Goal: Find specific page/section: Find specific page/section

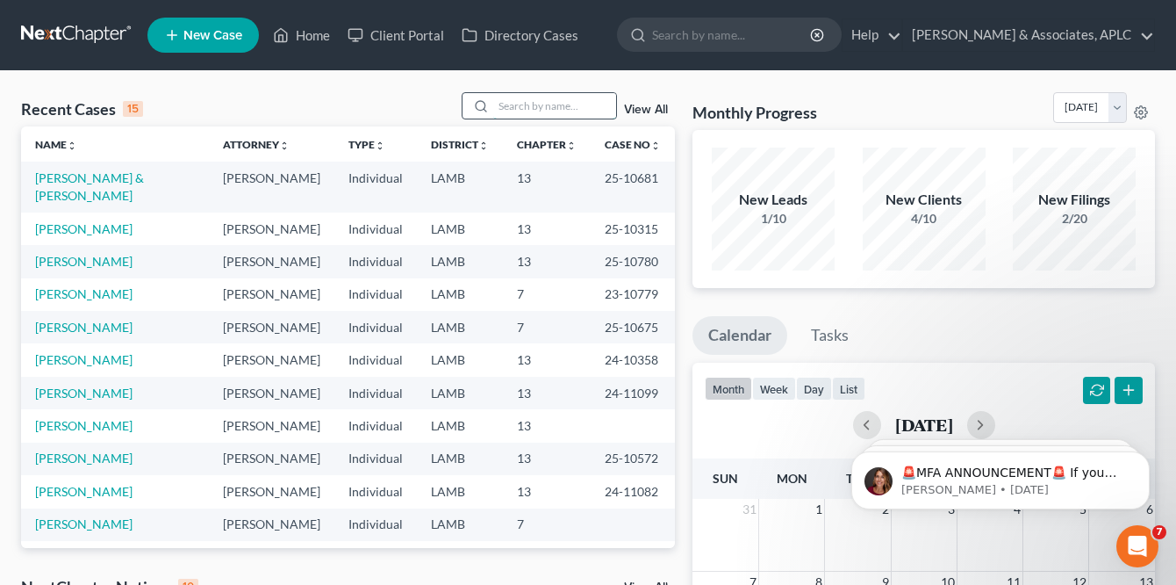
click at [514, 106] on input "search" at bounding box center [554, 105] width 123 height 25
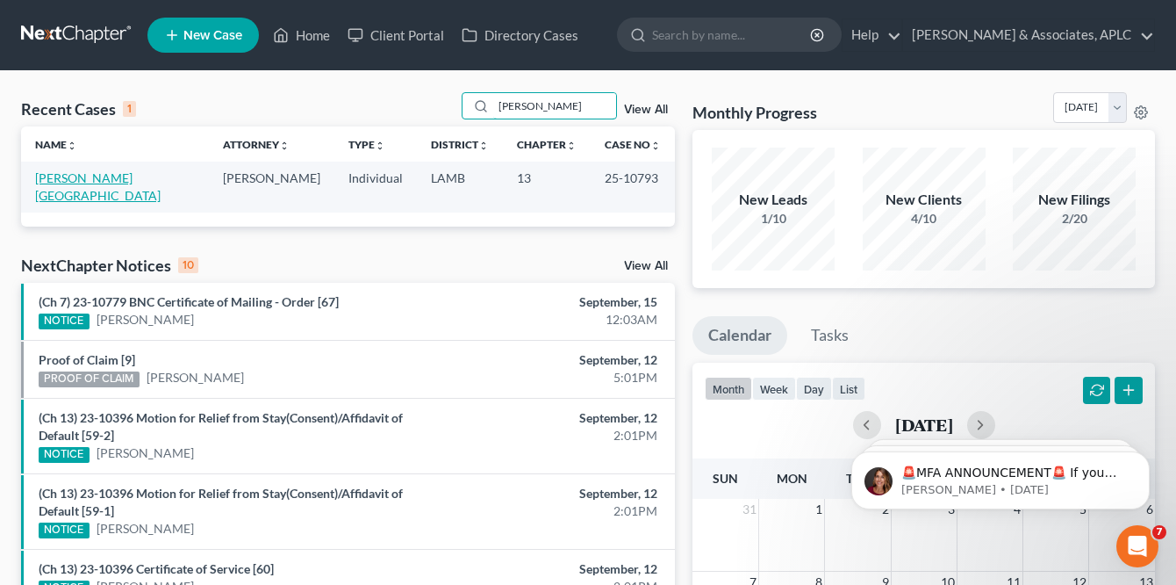
type input "[PERSON_NAME]"
click at [104, 176] on link "[PERSON_NAME][GEOGRAPHIC_DATA]" at bounding box center [98, 186] width 126 height 32
select select "8"
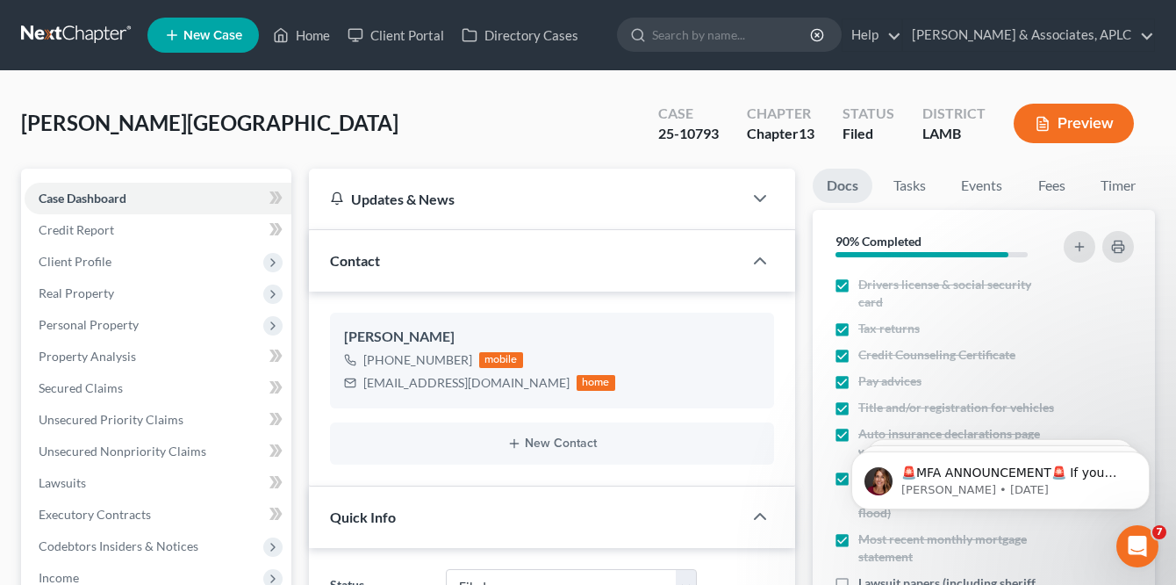
click at [56, 25] on link at bounding box center [77, 35] width 112 height 32
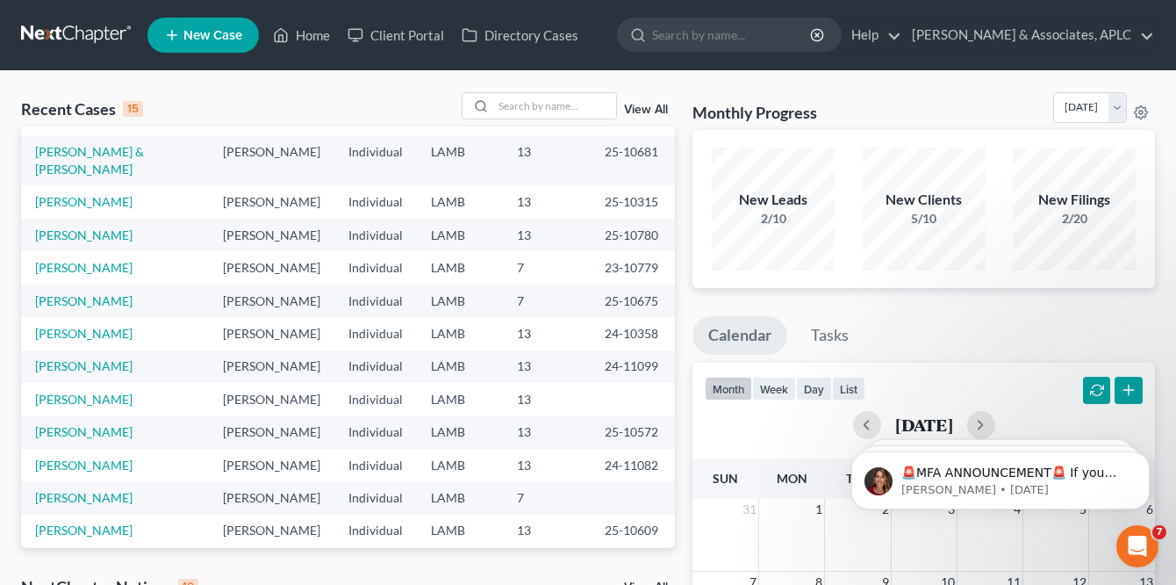
scroll to position [120, 0]
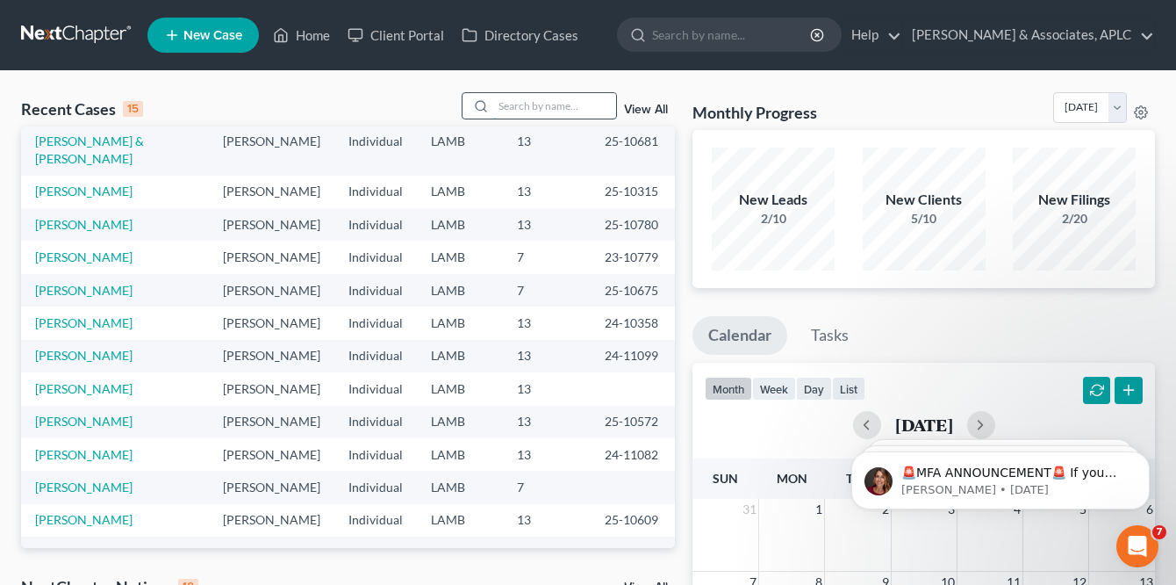
click at [513, 106] on input "search" at bounding box center [554, 105] width 123 height 25
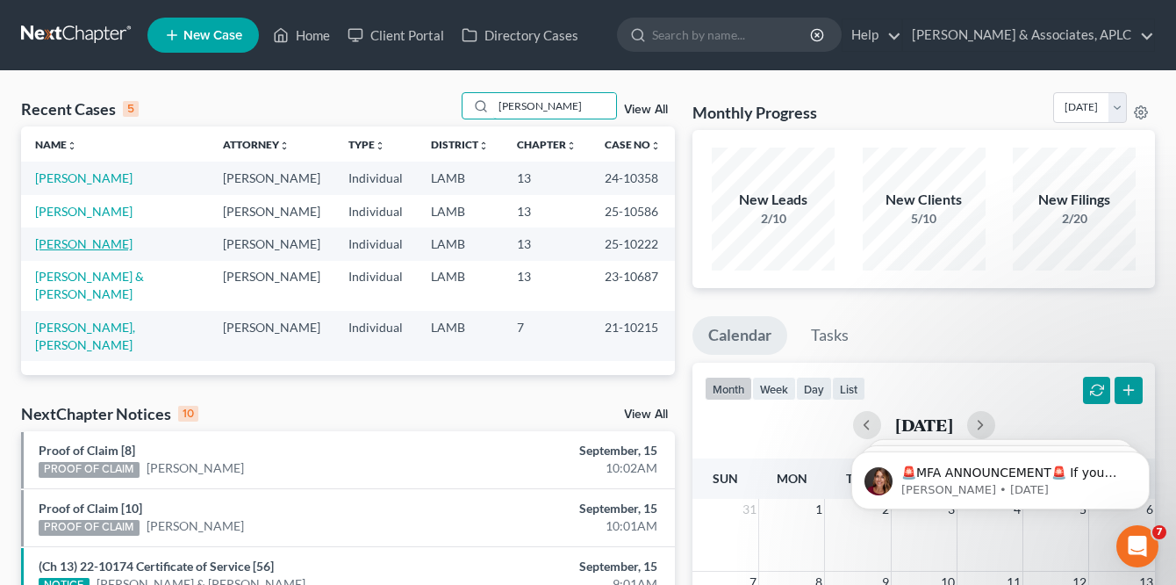
type input "[PERSON_NAME]"
click at [95, 242] on link "[PERSON_NAME]" at bounding box center [83, 243] width 97 height 15
select select "1"
select select "6"
